Goal: Task Accomplishment & Management: Complete application form

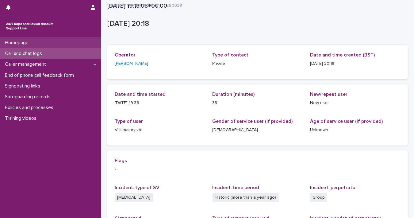
scroll to position [114, 0]
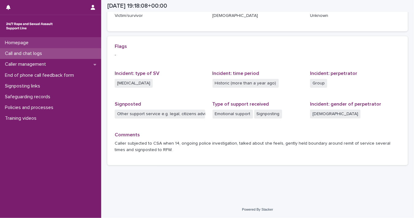
click at [33, 44] on p "Homepage" at bounding box center [17, 43] width 31 height 6
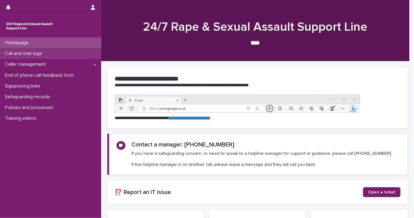
click at [31, 54] on p "Call and chat logs" at bounding box center [24, 54] width 45 height 6
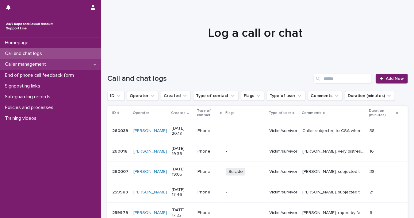
click at [40, 68] on div "Caller management" at bounding box center [50, 64] width 101 height 11
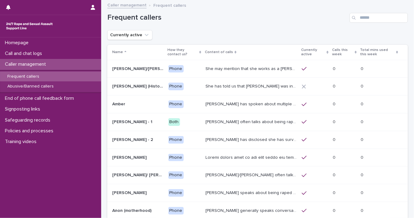
click at [64, 76] on div "Frequent callers" at bounding box center [50, 77] width 101 height 10
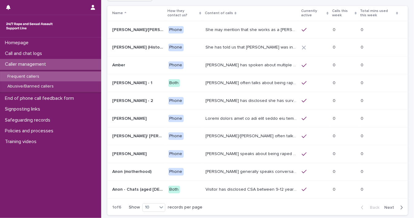
scroll to position [52, 0]
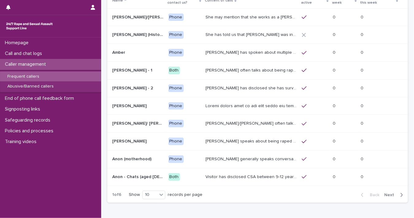
click at [385, 193] on span "Next" at bounding box center [392, 195] width 14 height 4
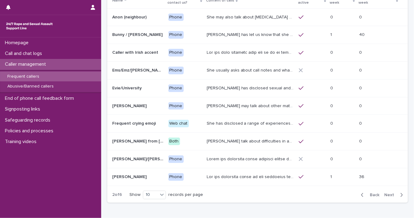
click at [385, 193] on span "Next" at bounding box center [392, 195] width 14 height 4
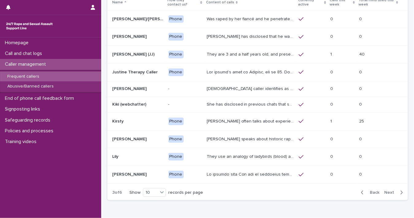
click at [370, 192] on span "Back" at bounding box center [373, 192] width 13 height 4
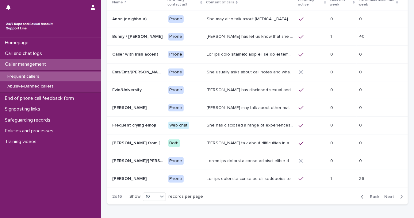
scroll to position [52, 0]
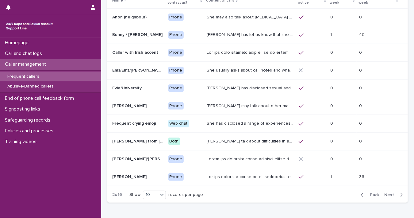
click at [386, 193] on span "Next" at bounding box center [392, 195] width 14 height 4
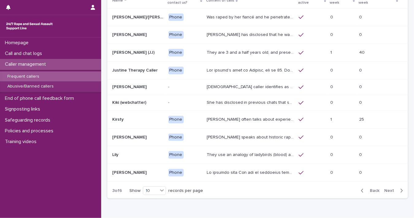
scroll to position [50, 0]
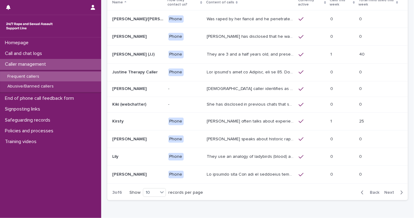
click at [385, 191] on span "Next" at bounding box center [392, 192] width 14 height 4
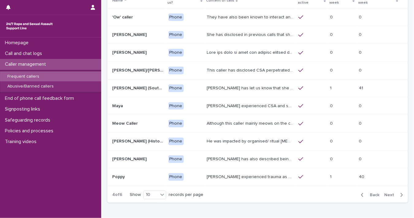
click at [385, 193] on span "Next" at bounding box center [392, 195] width 14 height 4
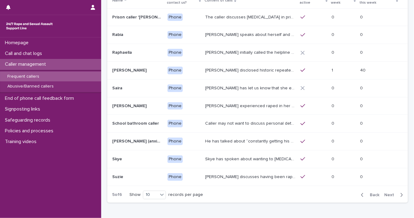
click at [385, 193] on span "Next" at bounding box center [392, 195] width 14 height 4
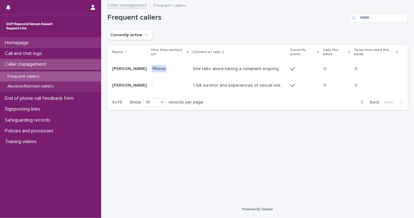
click at [65, 40] on div "Homepage" at bounding box center [50, 42] width 101 height 11
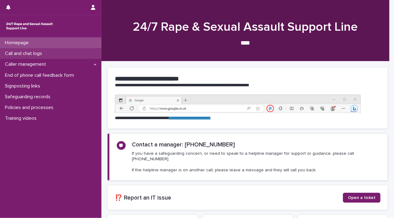
click at [31, 53] on p "Call and chat logs" at bounding box center [24, 54] width 45 height 6
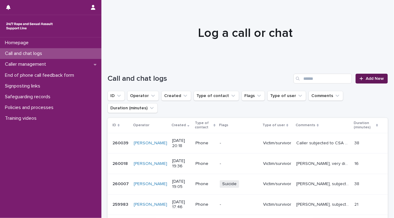
click at [357, 81] on link "Add New" at bounding box center [371, 79] width 32 height 10
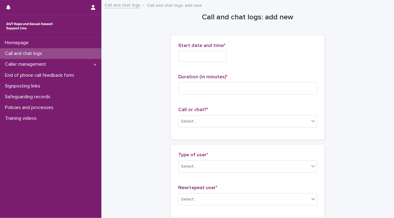
click at [182, 56] on input "text" at bounding box center [202, 56] width 49 height 11
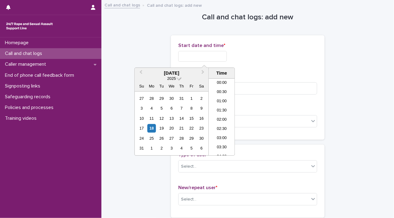
scroll to position [353, 0]
click at [150, 128] on div "18" at bounding box center [151, 128] width 8 height 8
click at [198, 56] on input "**********" at bounding box center [202, 56] width 49 height 11
drag, startPoint x: 199, startPoint y: 55, endPoint x: 247, endPoint y: 61, distance: 48.3
click at [243, 61] on div "**********" at bounding box center [247, 56] width 139 height 11
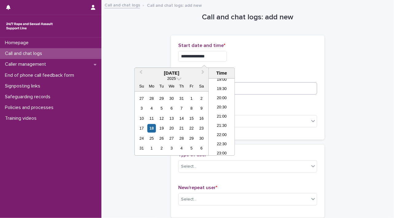
type input "**********"
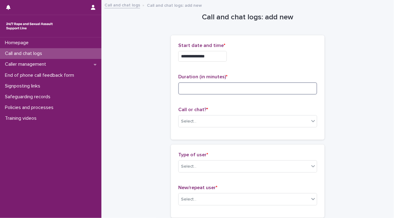
click at [267, 90] on input at bounding box center [247, 88] width 139 height 12
type input "*"
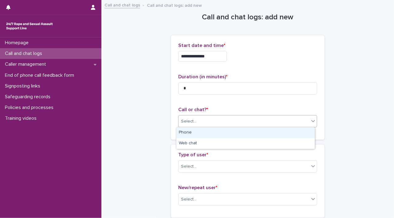
click at [313, 121] on icon at bounding box center [313, 121] width 6 height 6
click at [301, 134] on div "Phone" at bounding box center [245, 132] width 138 height 11
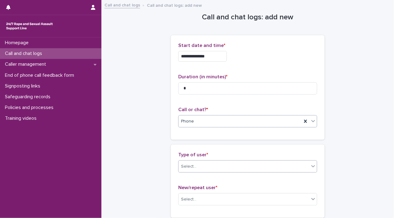
click at [310, 167] on icon at bounding box center [313, 166] width 6 height 6
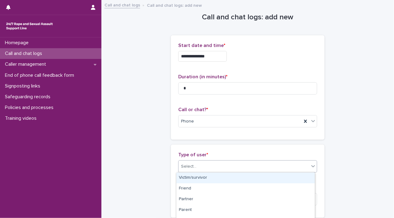
scroll to position [115, 0]
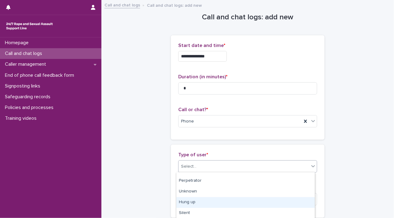
click at [279, 204] on div "Hung up" at bounding box center [245, 202] width 138 height 11
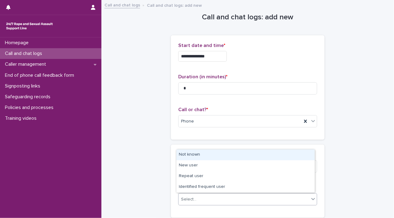
click at [311, 200] on icon at bounding box center [313, 199] width 4 height 2
click at [212, 156] on div "Not known" at bounding box center [245, 155] width 138 height 11
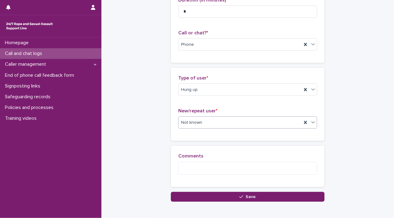
scroll to position [99, 0]
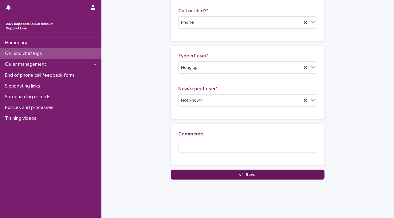
click at [266, 175] on button "Save" at bounding box center [248, 175] width 154 height 10
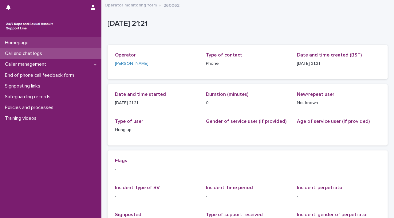
click at [11, 42] on p "Homepage" at bounding box center [17, 43] width 31 height 6
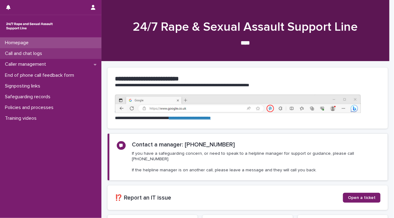
click at [14, 55] on p "Call and chat logs" at bounding box center [24, 54] width 45 height 6
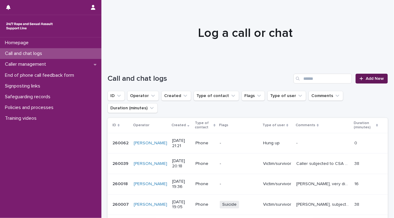
click at [367, 76] on span "Add New" at bounding box center [374, 78] width 18 height 4
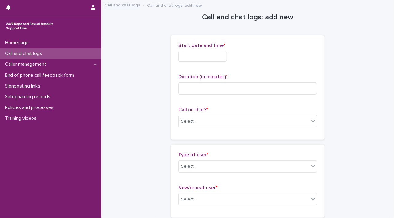
click at [185, 57] on input "text" at bounding box center [202, 56] width 49 height 11
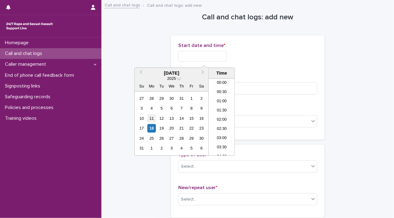
scroll to position [353, 0]
click at [153, 129] on div "18" at bounding box center [151, 128] width 8 height 8
drag, startPoint x: 199, startPoint y: 55, endPoint x: 306, endPoint y: 60, distance: 106.9
click at [300, 60] on div "**********" at bounding box center [247, 56] width 139 height 11
type input "**********"
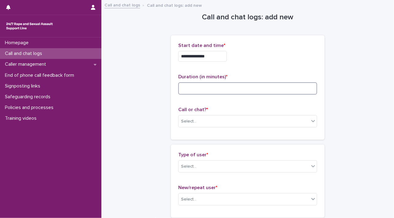
click at [290, 89] on input at bounding box center [247, 88] width 139 height 12
type input "*"
click at [311, 121] on icon at bounding box center [313, 121] width 4 height 2
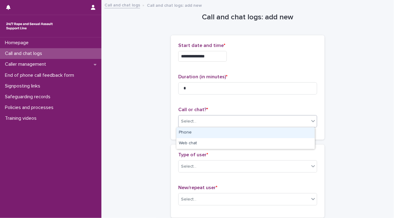
click at [286, 136] on div "Phone" at bounding box center [245, 132] width 138 height 11
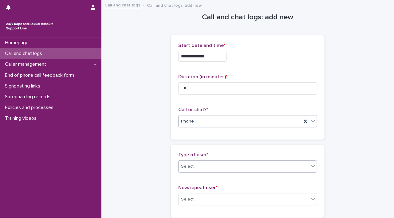
click at [310, 167] on icon at bounding box center [313, 166] width 6 height 6
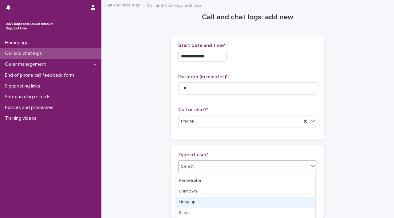
click at [286, 202] on div "Hung up" at bounding box center [245, 202] width 138 height 11
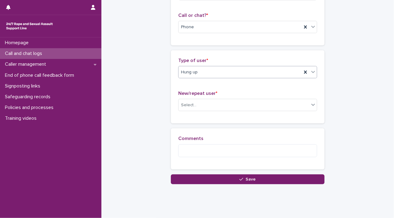
scroll to position [99, 0]
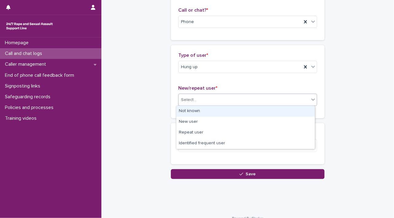
click at [310, 97] on icon at bounding box center [313, 99] width 6 height 6
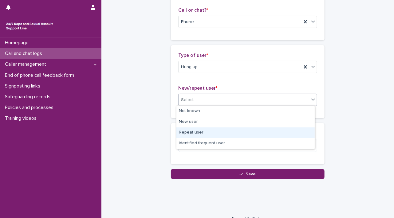
click at [276, 134] on div "Repeat user" at bounding box center [245, 132] width 138 height 11
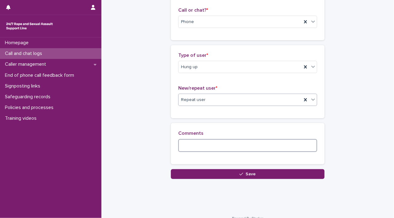
click at [269, 144] on textarea at bounding box center [247, 145] width 139 height 13
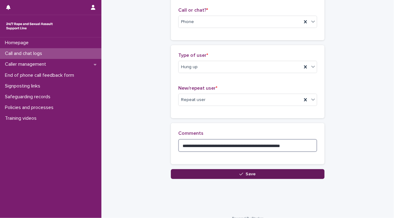
type textarea "**********"
click at [270, 177] on button "Save" at bounding box center [248, 174] width 154 height 10
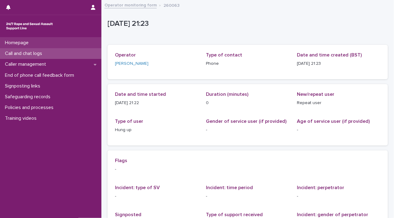
click at [22, 44] on p "Homepage" at bounding box center [17, 43] width 31 height 6
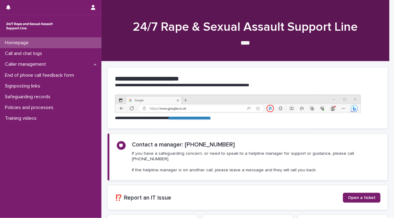
click at [22, 51] on p "Call and chat logs" at bounding box center [24, 54] width 45 height 6
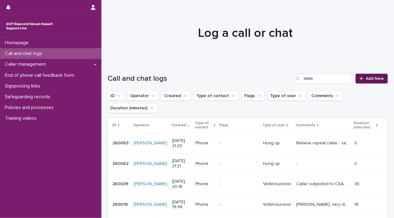
click at [366, 80] on span "Add New" at bounding box center [374, 78] width 18 height 4
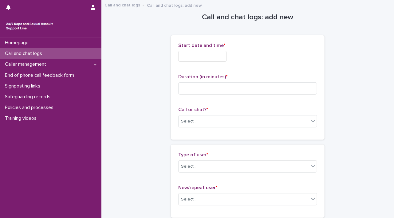
click at [210, 60] on input "text" at bounding box center [202, 56] width 49 height 11
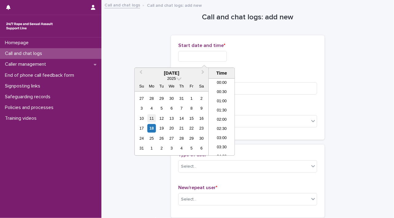
scroll to position [353, 0]
click at [153, 129] on div "18" at bounding box center [151, 128] width 8 height 8
drag, startPoint x: 199, startPoint y: 54, endPoint x: 270, endPoint y: 52, distance: 71.3
click at [270, 52] on div "**********" at bounding box center [247, 56] width 139 height 11
type input "**********"
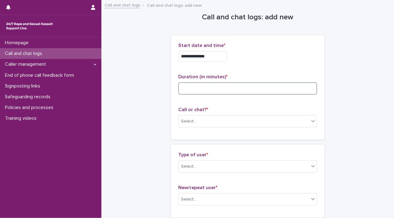
click at [292, 87] on input at bounding box center [247, 88] width 139 height 12
type input "*"
click at [312, 123] on icon at bounding box center [313, 121] width 6 height 6
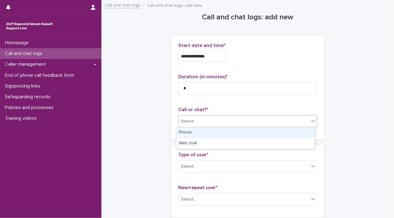
click at [300, 135] on div "Phone" at bounding box center [245, 132] width 138 height 11
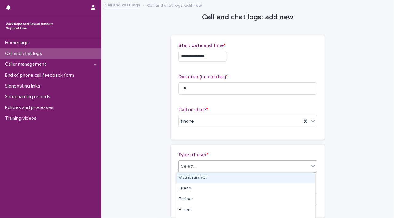
click at [311, 168] on icon at bounding box center [313, 166] width 6 height 6
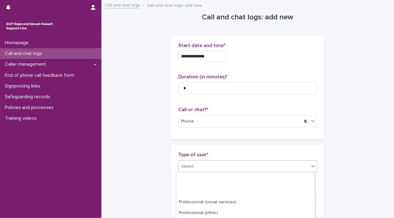
scroll to position [115, 0]
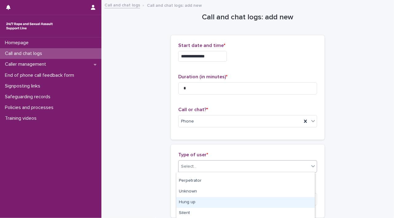
click at [286, 202] on div "Hung up" at bounding box center [245, 202] width 138 height 11
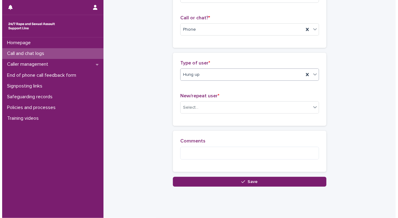
scroll to position [93, 0]
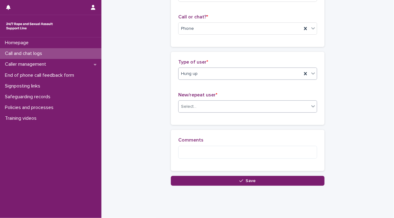
click at [295, 108] on div "Select..." at bounding box center [243, 107] width 130 height 10
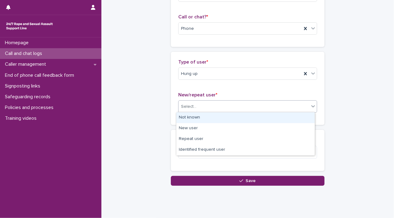
click at [284, 117] on div "Not known" at bounding box center [245, 117] width 138 height 11
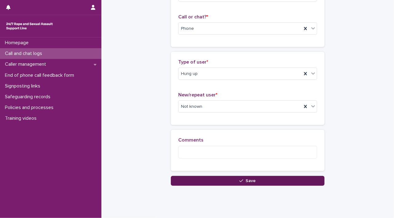
click at [279, 181] on button "Save" at bounding box center [248, 181] width 154 height 10
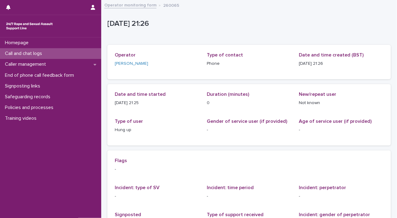
click at [40, 56] on p "Call and chat logs" at bounding box center [24, 54] width 45 height 6
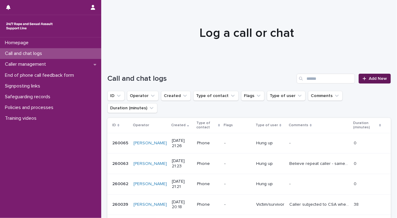
click at [372, 75] on link "Add New" at bounding box center [375, 79] width 32 height 10
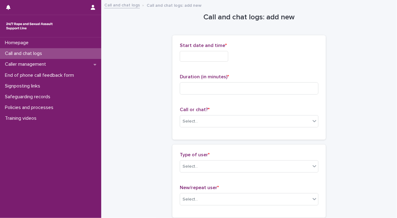
click at [192, 56] on input "text" at bounding box center [204, 56] width 49 height 11
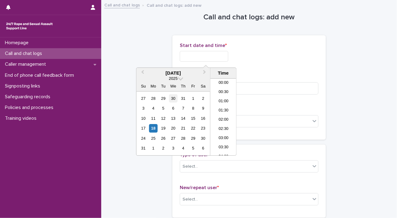
scroll to position [353, 0]
click at [152, 128] on div "18" at bounding box center [153, 128] width 8 height 8
drag, startPoint x: 200, startPoint y: 55, endPoint x: 292, endPoint y: 53, distance: 91.5
click at [290, 54] on div "**********" at bounding box center [249, 56] width 139 height 11
type input "**********"
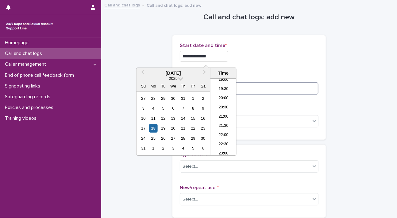
click at [301, 84] on input at bounding box center [249, 88] width 139 height 12
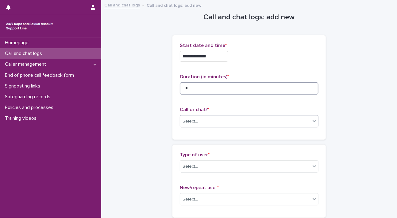
type input "*"
click at [313, 121] on icon at bounding box center [315, 121] width 6 height 6
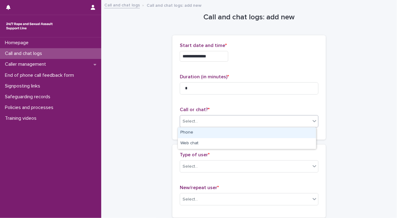
click at [299, 135] on div "Phone" at bounding box center [247, 132] width 138 height 11
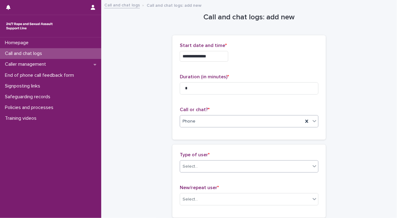
click at [312, 166] on icon at bounding box center [315, 166] width 6 height 6
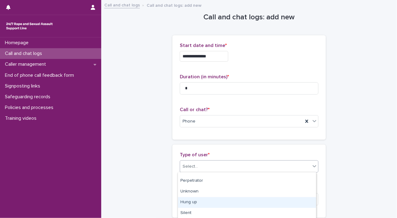
click at [293, 205] on div "Hung up" at bounding box center [247, 202] width 138 height 11
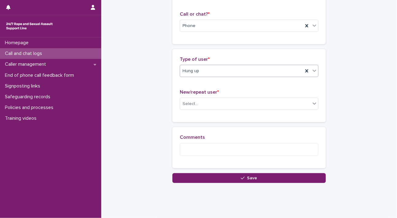
scroll to position [96, 0]
click at [308, 103] on div "Select..." at bounding box center [245, 104] width 130 height 10
click at [294, 109] on div "Select..." at bounding box center [249, 103] width 139 height 12
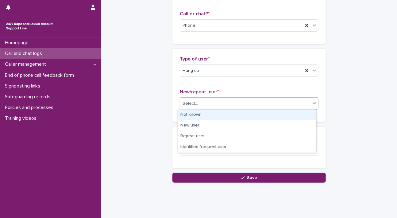
click at [313, 105] on icon at bounding box center [315, 103] width 6 height 6
click at [306, 111] on div "Not known" at bounding box center [247, 115] width 138 height 11
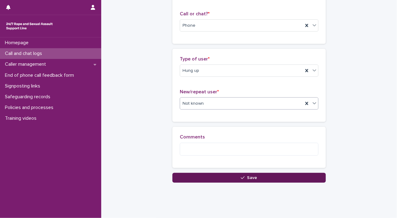
click at [303, 180] on button "Save" at bounding box center [250, 178] width 154 height 10
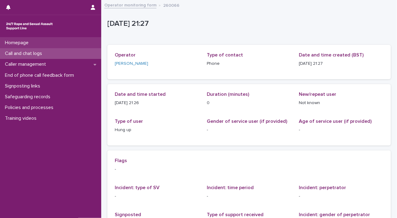
click at [58, 41] on div "Homepage" at bounding box center [50, 42] width 101 height 11
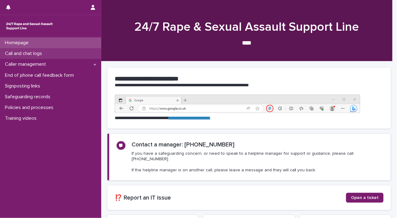
click at [56, 50] on div "Call and chat logs" at bounding box center [50, 53] width 101 height 11
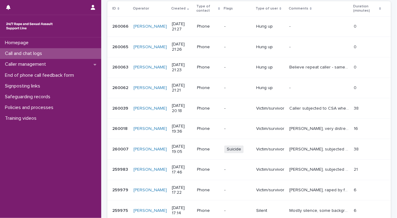
scroll to position [123, 0]
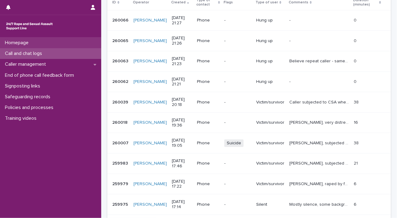
click at [15, 46] on p "Homepage" at bounding box center [17, 43] width 31 height 6
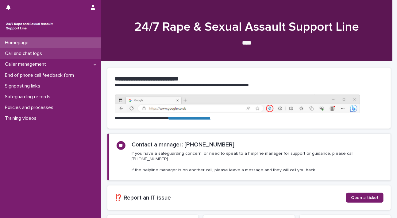
click at [31, 57] on div "Call and chat logs" at bounding box center [50, 53] width 101 height 11
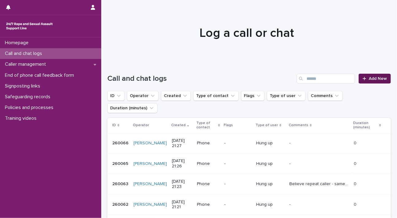
click at [379, 76] on span "Add New" at bounding box center [378, 78] width 18 height 4
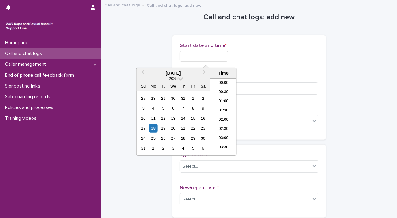
click at [185, 57] on input "text" at bounding box center [204, 56] width 49 height 11
click at [149, 127] on div "17 18 19 20 21 22 23" at bounding box center [173, 128] width 70 height 10
click at [154, 129] on div "18" at bounding box center [153, 128] width 8 height 8
drag, startPoint x: 201, startPoint y: 53, endPoint x: 235, endPoint y: 58, distance: 33.8
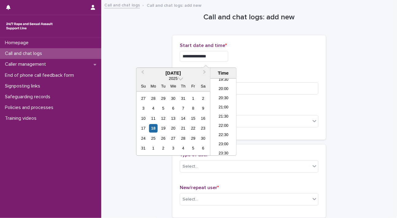
click at [228, 58] on input "**********" at bounding box center [204, 56] width 49 height 11
type input "**********"
click at [298, 87] on input at bounding box center [249, 88] width 139 height 12
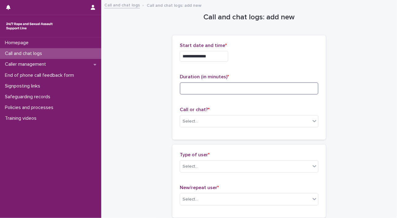
type input "*"
click at [312, 123] on icon at bounding box center [315, 121] width 6 height 6
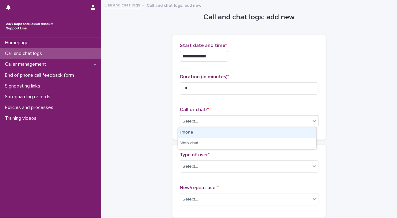
click at [277, 134] on div "Phone" at bounding box center [247, 132] width 138 height 11
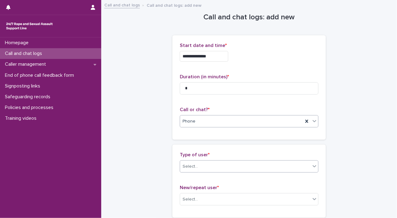
click at [311, 165] on div at bounding box center [314, 166] width 7 height 11
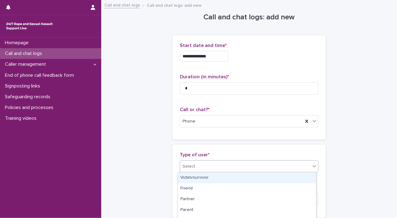
click at [302, 179] on div "Victim/survivor" at bounding box center [247, 178] width 138 height 11
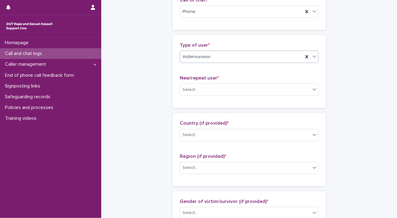
scroll to position [143, 0]
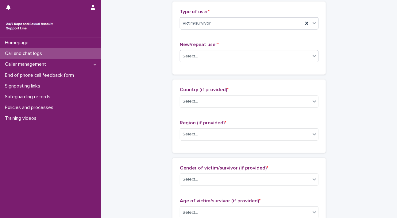
click at [311, 50] on div at bounding box center [314, 55] width 7 height 11
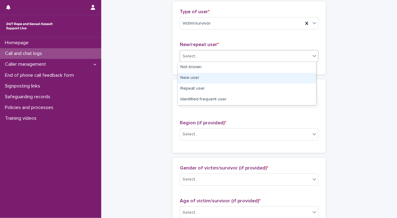
click at [289, 76] on div "New user" at bounding box center [247, 78] width 138 height 11
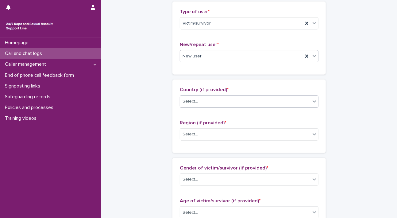
click at [311, 104] on div at bounding box center [314, 101] width 7 height 11
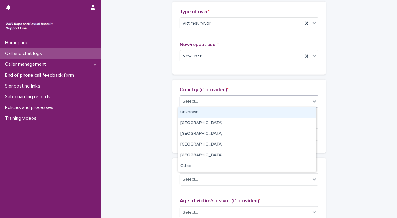
click at [304, 113] on div "Unknown" at bounding box center [247, 112] width 138 height 11
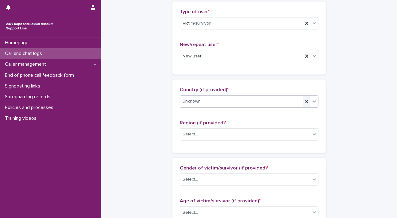
click at [308, 104] on div at bounding box center [306, 101] width 7 height 11
click at [312, 101] on icon at bounding box center [315, 101] width 6 height 6
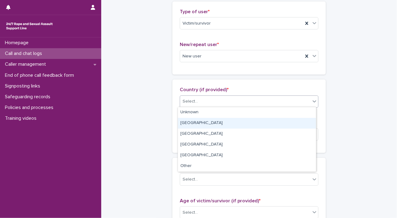
drag, startPoint x: 294, startPoint y: 116, endPoint x: 295, endPoint y: 123, distance: 7.5
click at [295, 123] on div "[GEOGRAPHIC_DATA]" at bounding box center [247, 123] width 138 height 11
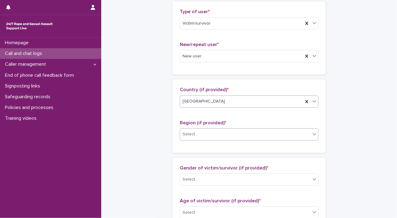
click at [312, 132] on icon at bounding box center [315, 134] width 6 height 6
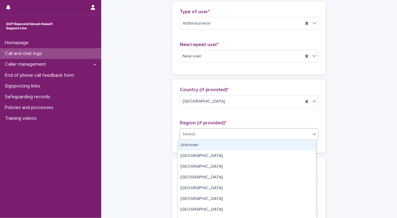
click at [297, 144] on div "Unknown" at bounding box center [247, 145] width 138 height 11
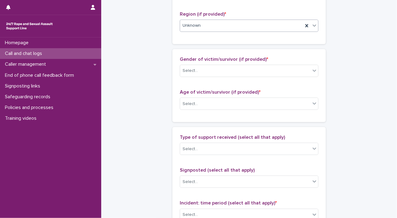
scroll to position [272, 0]
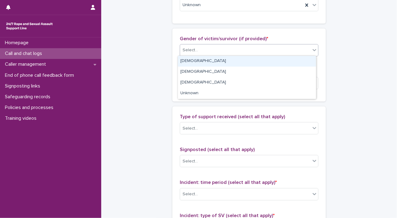
click at [312, 54] on div at bounding box center [314, 50] width 7 height 11
click at [306, 62] on div "[DEMOGRAPHIC_DATA]" at bounding box center [247, 61] width 138 height 11
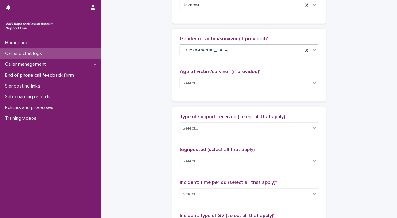
click at [312, 82] on icon at bounding box center [315, 83] width 6 height 6
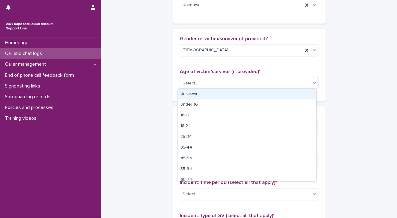
click at [304, 92] on div "Unknown" at bounding box center [247, 94] width 138 height 11
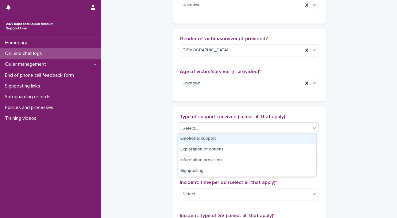
click at [311, 128] on span at bounding box center [311, 128] width 0 height 7
click at [302, 139] on div "Emotional support" at bounding box center [247, 139] width 138 height 11
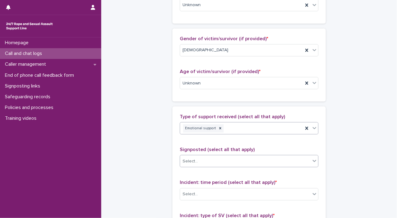
click at [313, 161] on icon at bounding box center [315, 161] width 6 height 6
drag, startPoint x: 365, startPoint y: 142, endPoint x: 395, endPoint y: 130, distance: 31.5
click at [366, 141] on div "**********" at bounding box center [249, 60] width 284 height 664
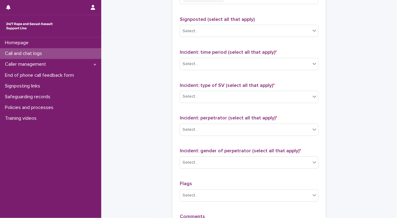
scroll to position [414, 0]
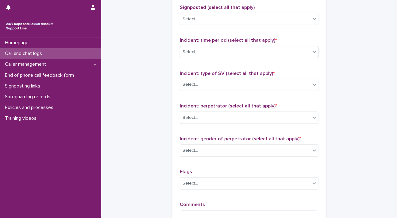
click at [312, 52] on icon at bounding box center [315, 52] width 6 height 6
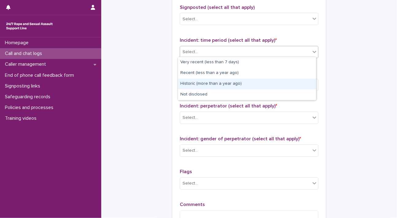
click at [300, 80] on div "Historic (more than a year ago)" at bounding box center [247, 84] width 138 height 11
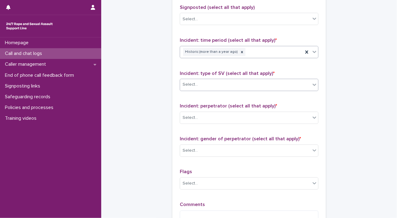
click at [313, 85] on icon at bounding box center [315, 85] width 6 height 6
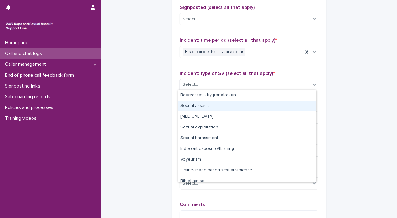
scroll to position [15, 0]
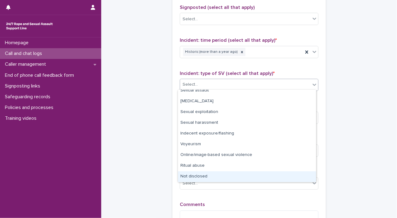
click at [298, 173] on div "Not disclosed" at bounding box center [247, 176] width 138 height 11
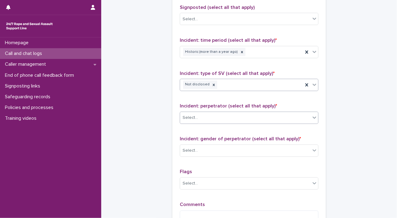
click at [311, 117] on div at bounding box center [314, 117] width 7 height 11
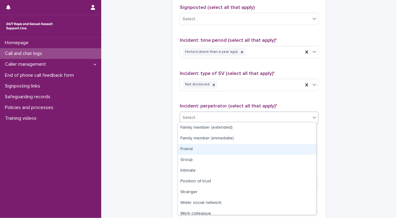
click at [295, 151] on div "Friend" at bounding box center [247, 149] width 138 height 11
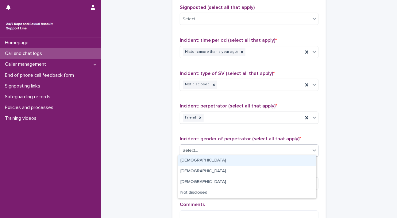
click at [312, 149] on icon at bounding box center [315, 150] width 6 height 6
click at [298, 157] on div "[DEMOGRAPHIC_DATA]" at bounding box center [247, 160] width 138 height 11
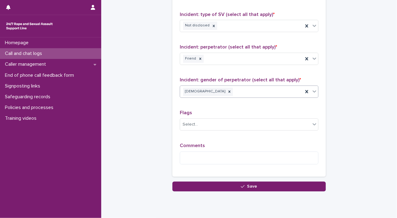
scroll to position [485, 0]
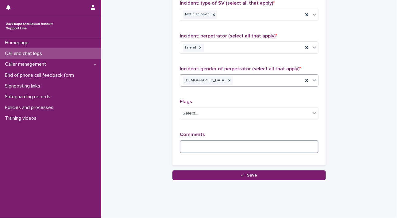
click at [243, 147] on textarea at bounding box center [249, 146] width 139 height 13
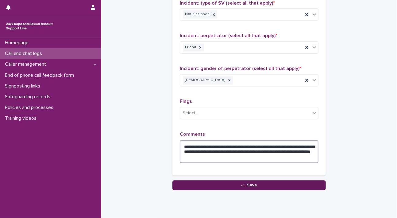
type textarea "**********"
click at [263, 184] on button "Save" at bounding box center [250, 186] width 154 height 10
